Goal: Task Accomplishment & Management: Use online tool/utility

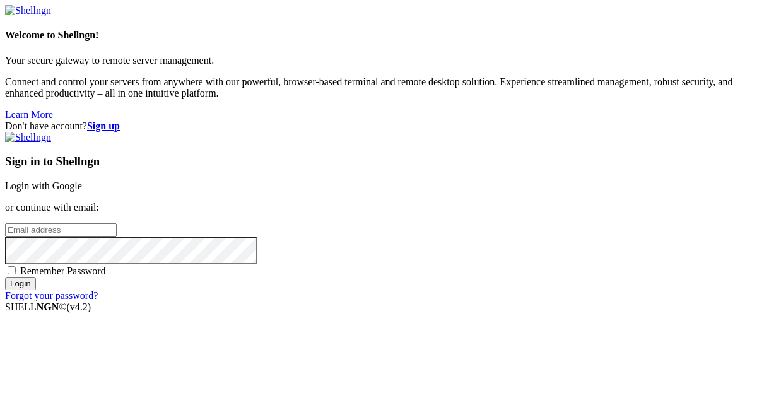
click at [117, 223] on input "email" at bounding box center [61, 229] width 112 height 13
click at [5, 224] on protonpass-control-4c86 at bounding box center [5, 229] width 0 height 11
type input "[EMAIL_ADDRESS][DOMAIN_NAME]"
click at [36, 290] on input "Login" at bounding box center [20, 283] width 31 height 13
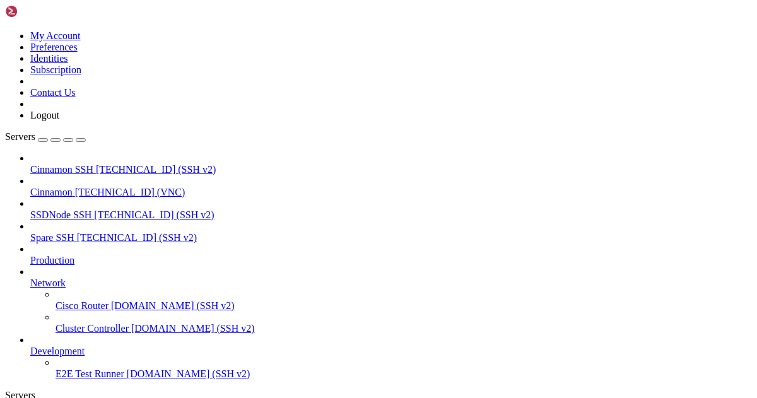
click at [73, 187] on span "Cinnamon" at bounding box center [51, 192] width 42 height 11
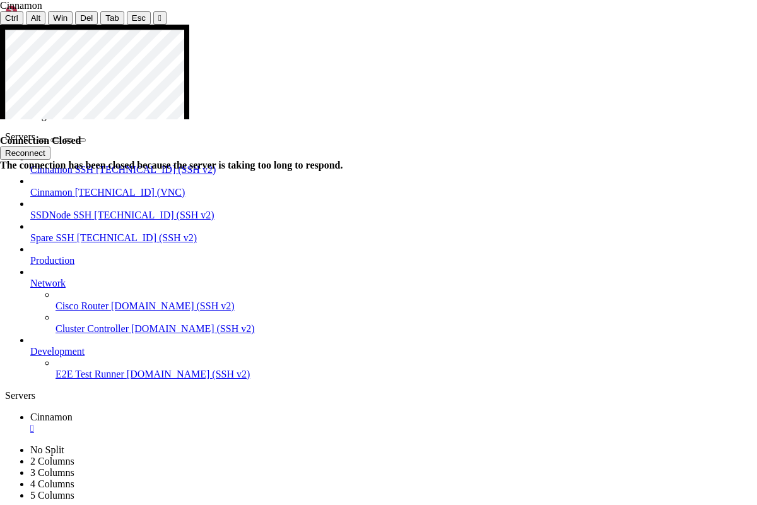
click at [50, 146] on button "Reconnect" at bounding box center [25, 152] width 50 height 13
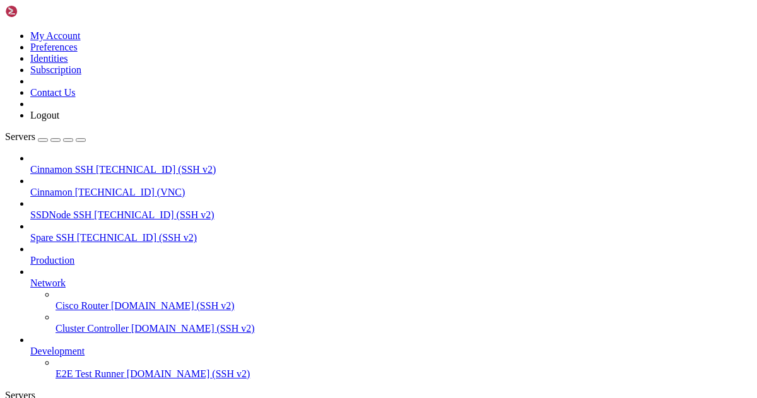
click at [73, 187] on span "Cinnamon" at bounding box center [51, 192] width 42 height 11
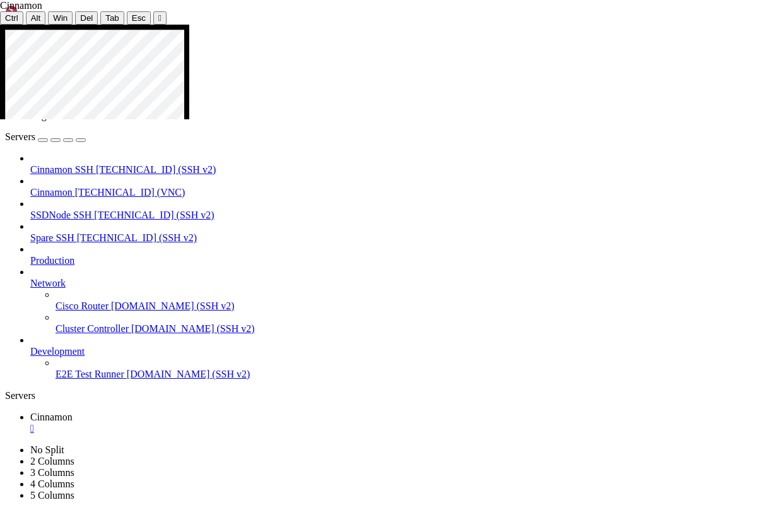
drag, startPoint x: 439, startPoint y: 300, endPoint x: 625, endPoint y: 302, distance: 185.5
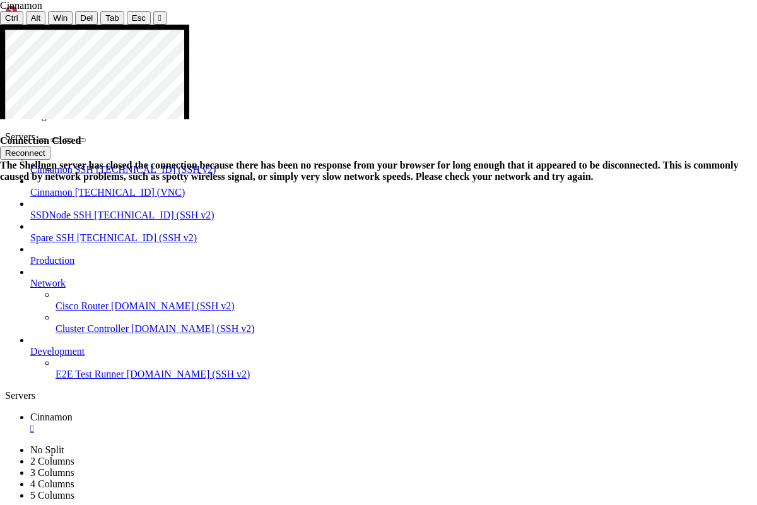
click at [50, 146] on button "Reconnect" at bounding box center [25, 152] width 50 height 13
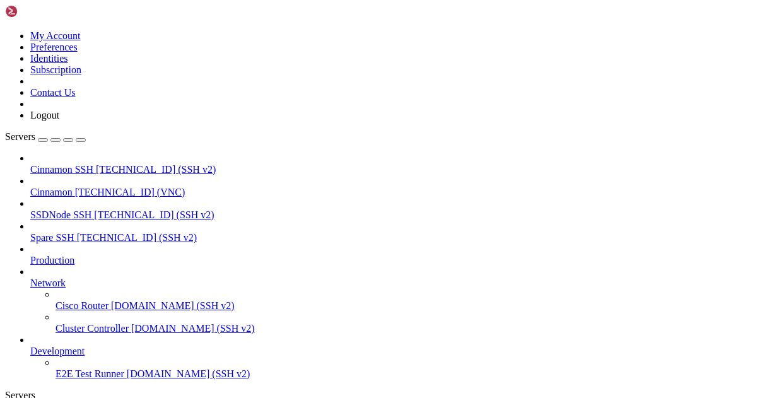
click at [73, 187] on span "Cinnamon" at bounding box center [51, 192] width 42 height 11
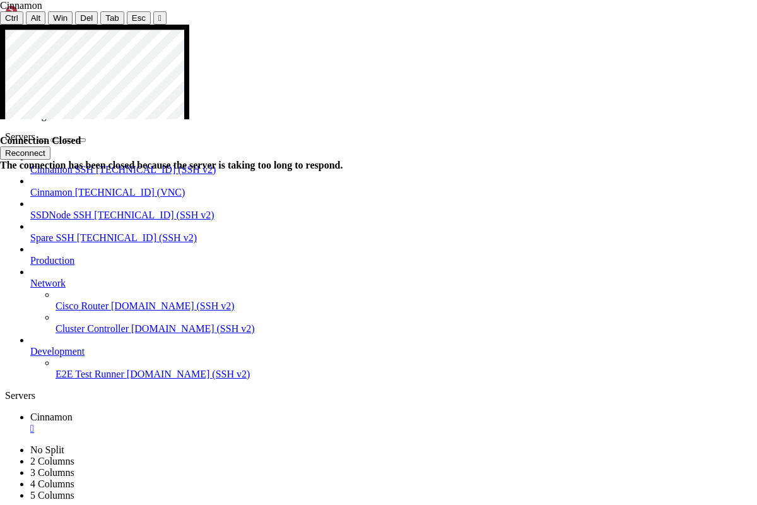
click at [50, 146] on button "Reconnect" at bounding box center [25, 152] width 50 height 13
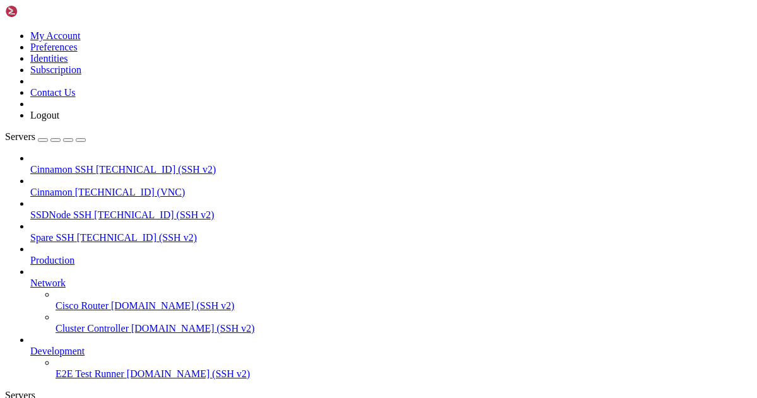
click at [64, 187] on span "Cinnamon" at bounding box center [51, 192] width 42 height 11
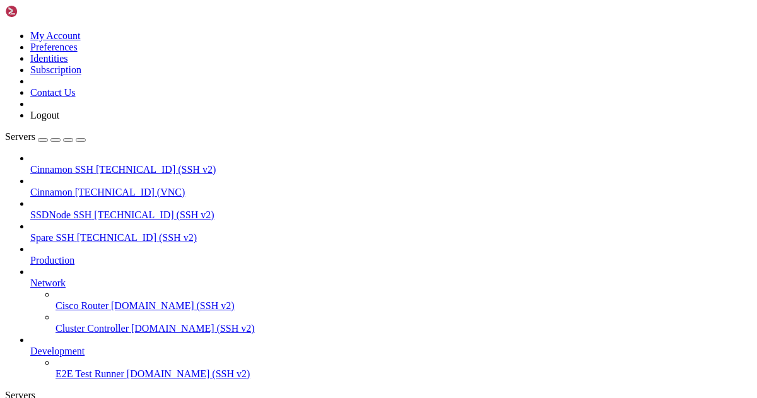
click at [97, 187] on span "[TECHNICAL_ID] (VNC)" at bounding box center [130, 192] width 110 height 11
click at [5, 30] on icon at bounding box center [5, 30] width 0 height 0
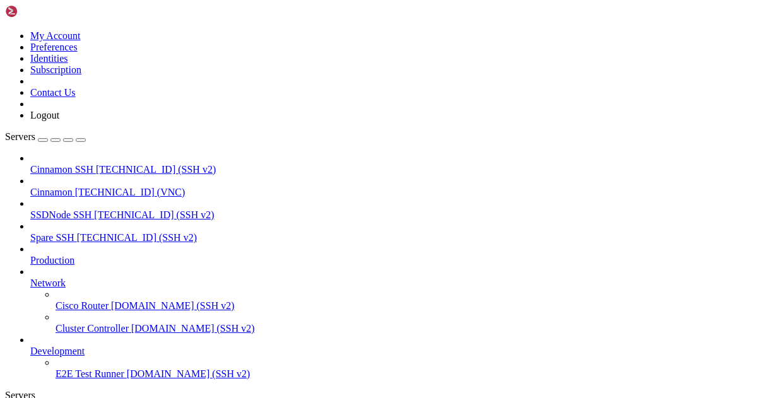
click at [59, 120] on link "Logout" at bounding box center [44, 115] width 29 height 11
